Goal: Find specific page/section: Find specific page/section

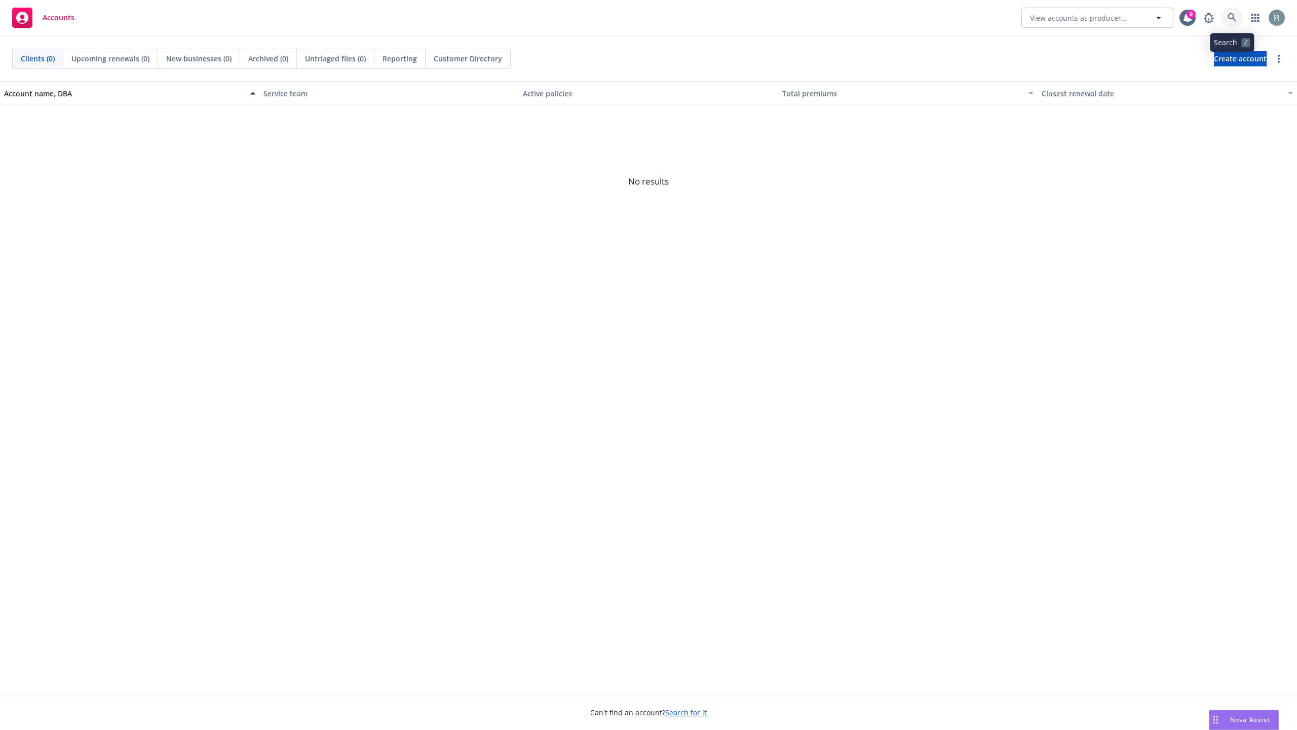
click at [1227, 24] on link at bounding box center [1232, 18] width 20 height 20
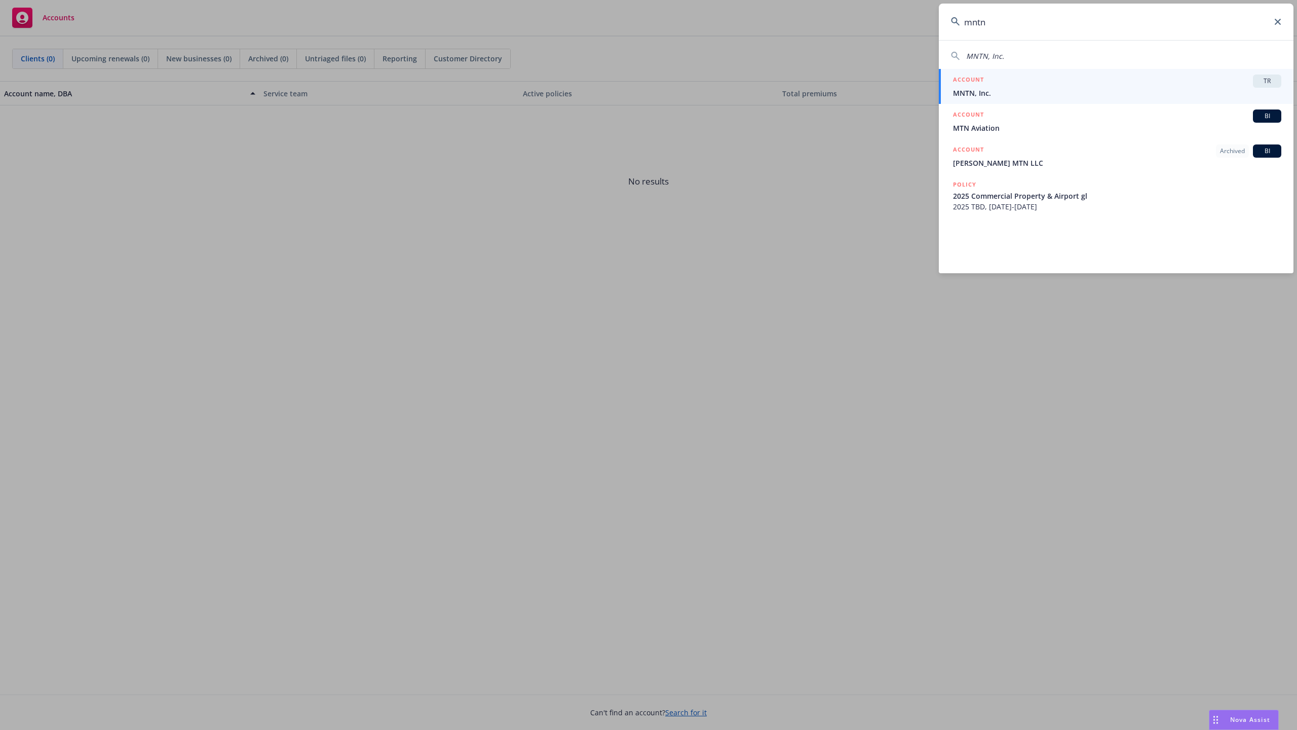
type input "mntn"
click at [1028, 81] on div "ACCOUNT TR" at bounding box center [1117, 80] width 328 height 13
